Goal: Find specific page/section: Find specific page/section

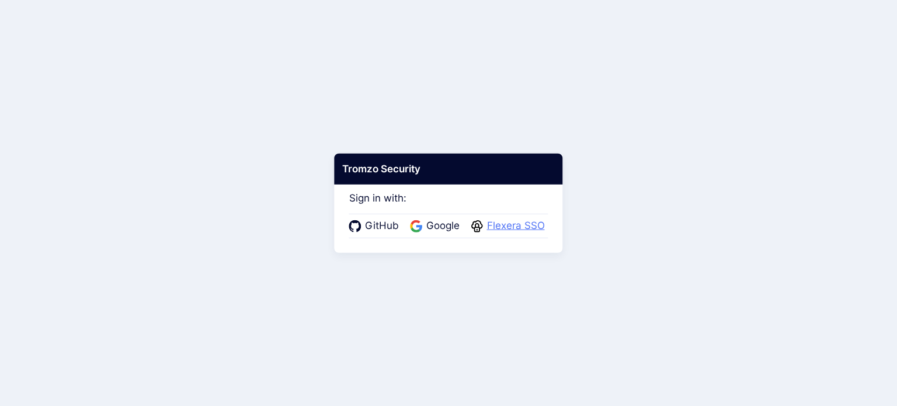
click at [506, 227] on span "Flexera SSO" at bounding box center [516, 225] width 65 height 15
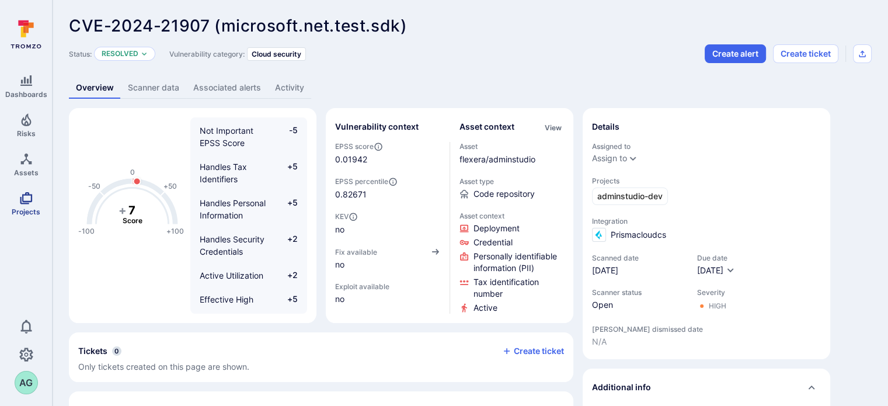
click at [19, 199] on icon "Projects" at bounding box center [26, 198] width 14 height 14
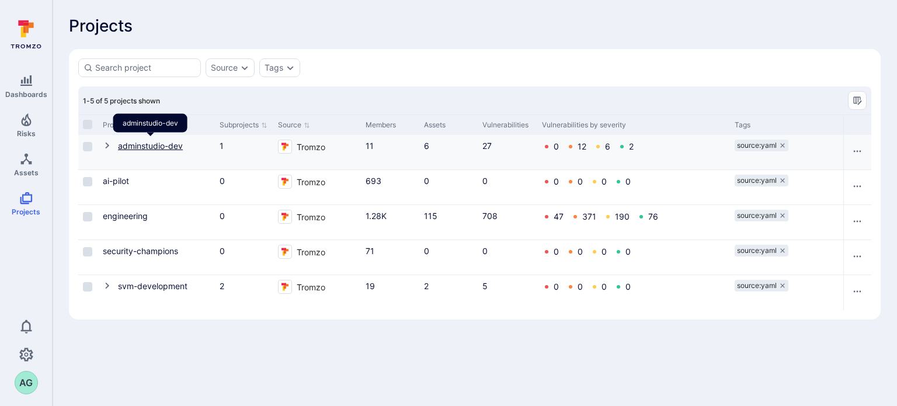
click at [166, 142] on link "adminstudio-dev" at bounding box center [150, 146] width 65 height 10
